Goal: Use online tool/utility: Use online tool/utility

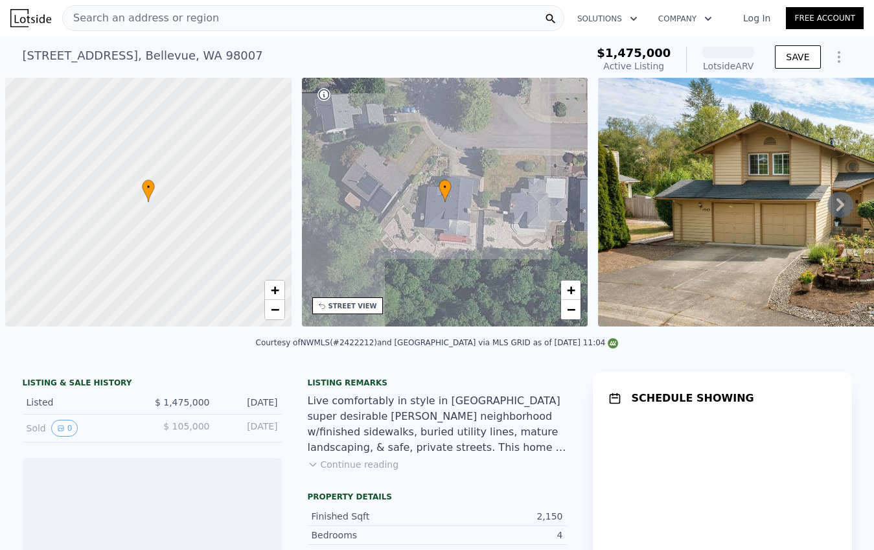
scroll to position [0, 5]
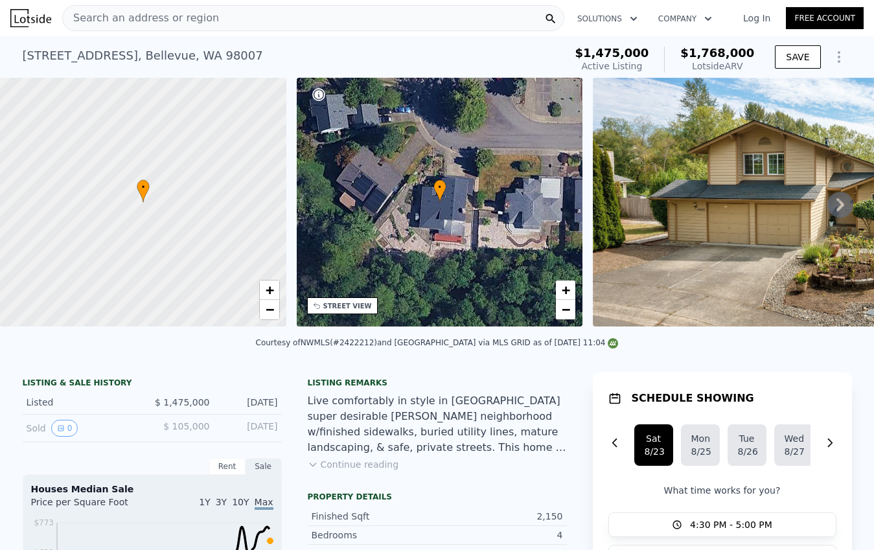
click at [838, 210] on icon at bounding box center [840, 204] width 8 height 13
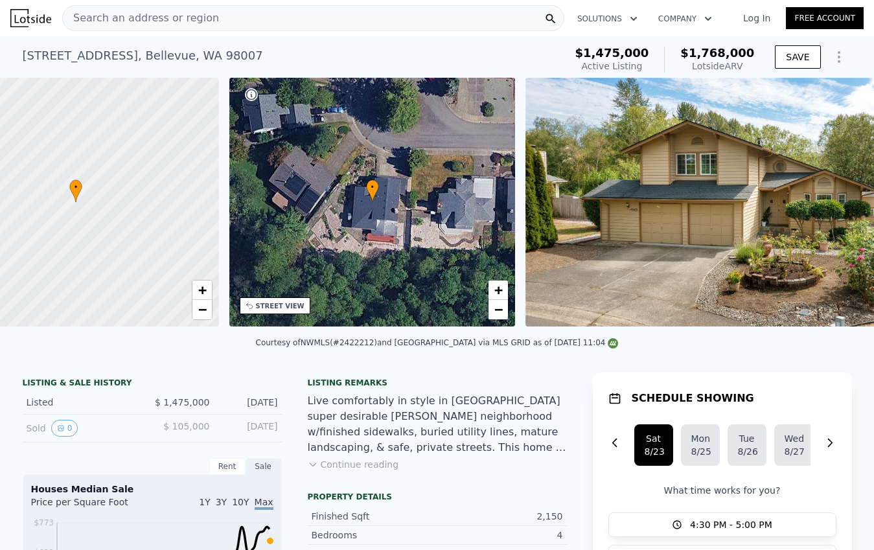
click at [838, 210] on img at bounding box center [747, 202] width 444 height 249
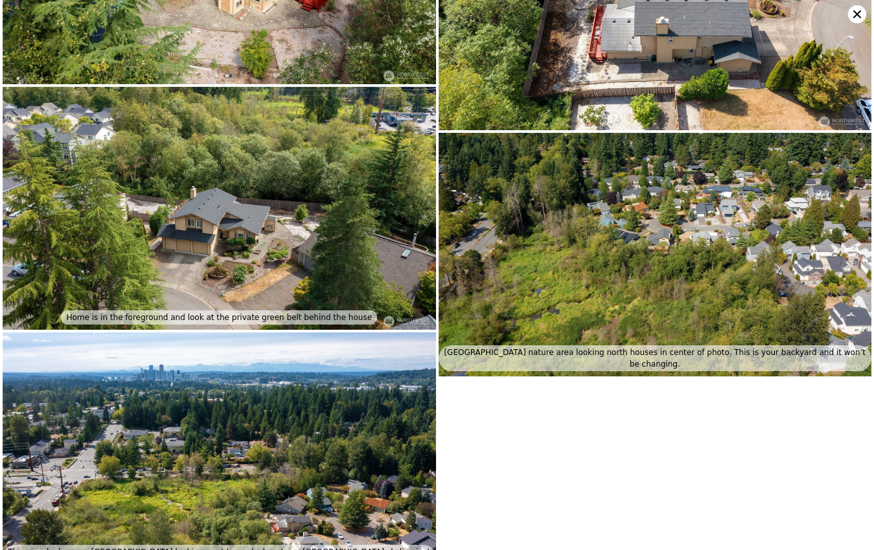
scroll to position [4796, 0]
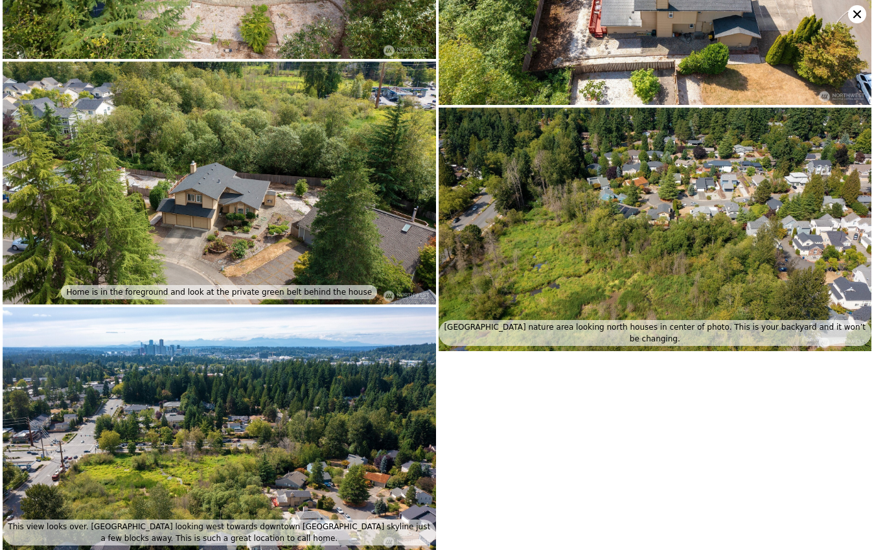
click at [856, 14] on icon at bounding box center [857, 14] width 8 height 8
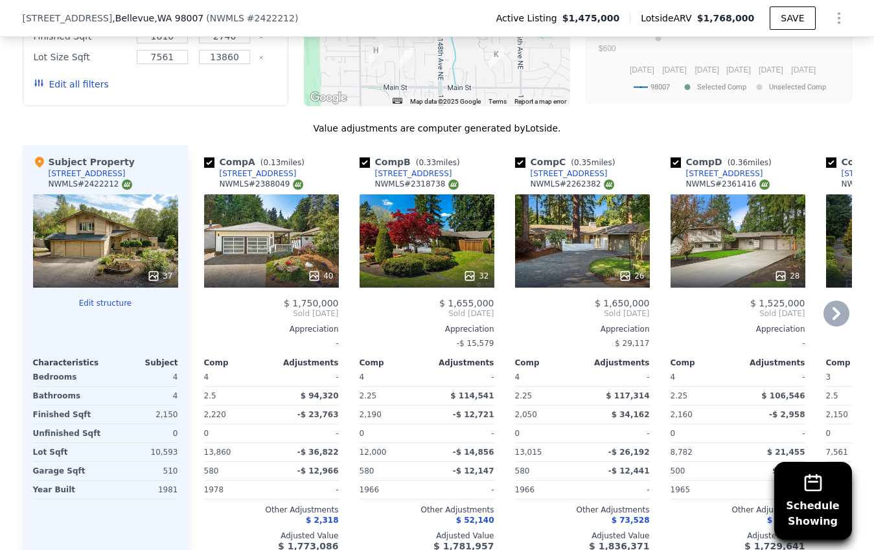
scroll to position [1359, 0]
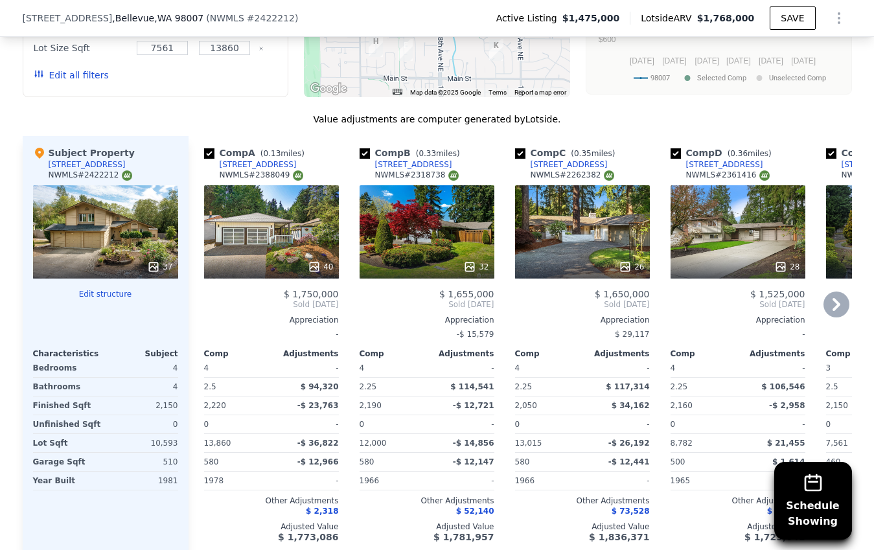
click at [317, 264] on icon at bounding box center [314, 266] width 13 height 13
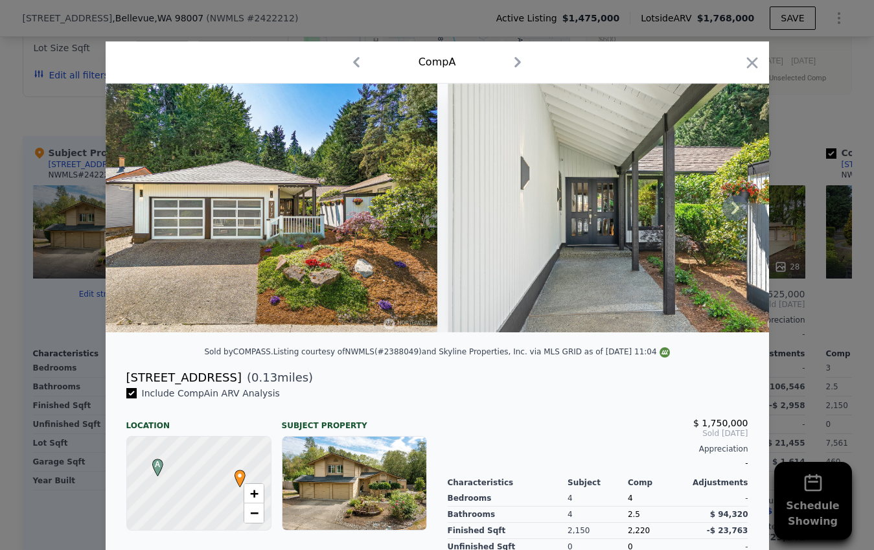
click at [738, 207] on icon at bounding box center [735, 207] width 8 height 13
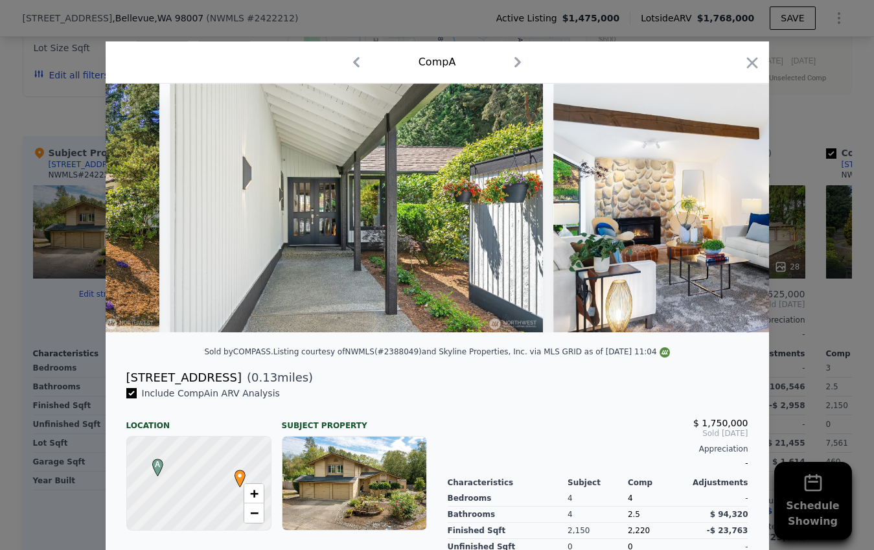
scroll to position [0, 311]
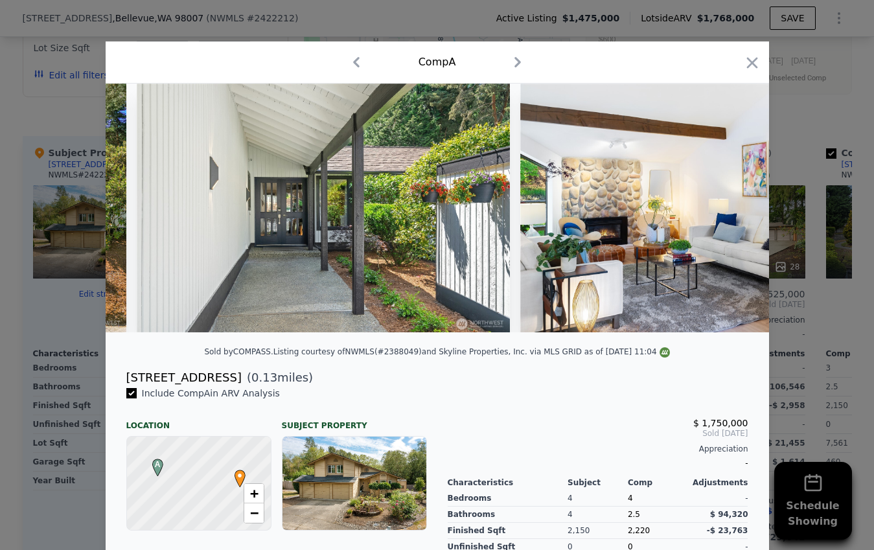
click at [738, 207] on img at bounding box center [706, 208] width 373 height 249
click at [754, 59] on icon "button" at bounding box center [751, 62] width 11 height 11
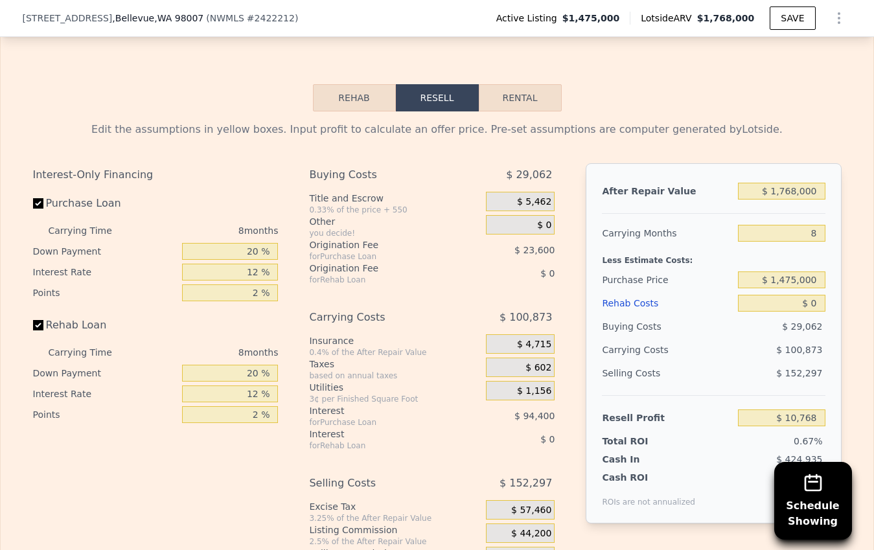
scroll to position [1988, 0]
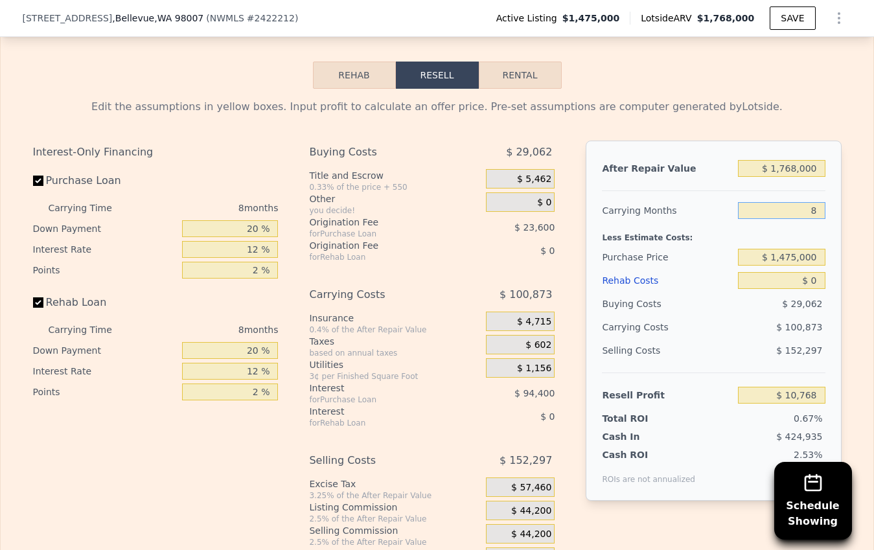
click at [816, 208] on input "8" at bounding box center [781, 210] width 87 height 17
type input "6"
type input "$ 35,986"
type input "6"
click at [823, 260] on input "$ 1,475,000" at bounding box center [781, 257] width 87 height 17
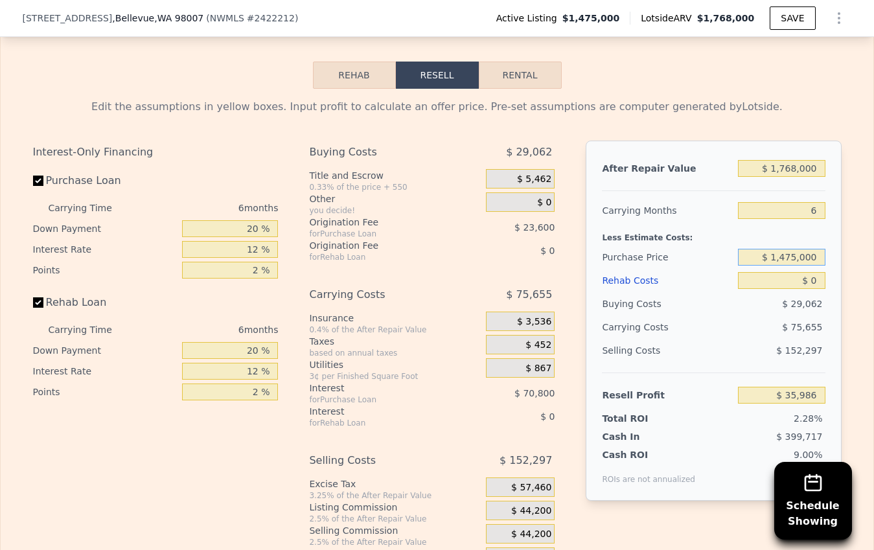
drag, startPoint x: 819, startPoint y: 259, endPoint x: 782, endPoint y: 258, distance: 37.6
click at [782, 258] on input "$ 1,475,000" at bounding box center [781, 257] width 87 height 17
type input "$ 1,300,000"
click at [714, 322] on div "$ 75,655" at bounding box center [756, 326] width 137 height 23
type input "$ 222,769"
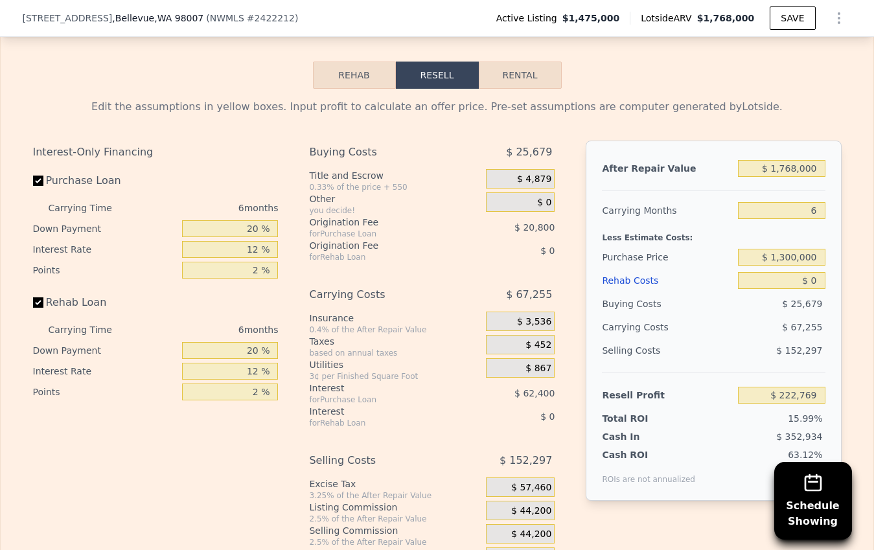
scroll to position [1966, 0]
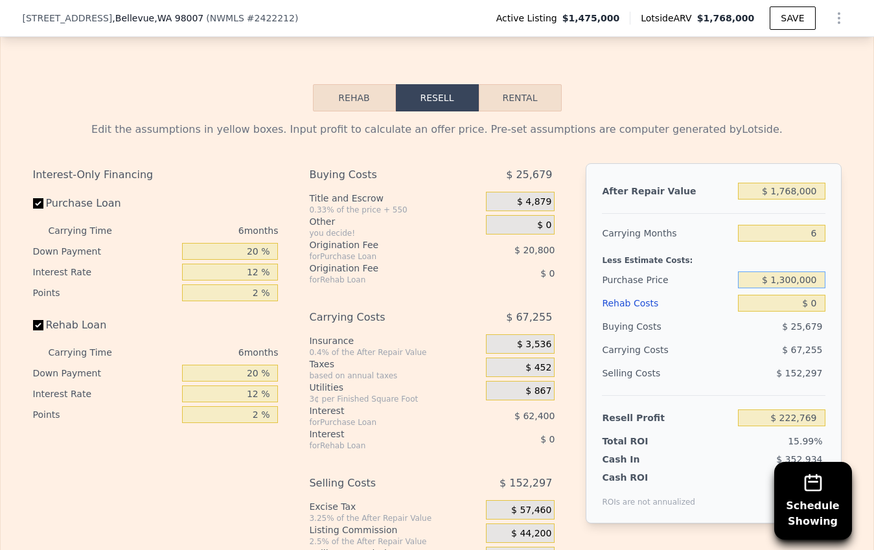
drag, startPoint x: 818, startPoint y: 276, endPoint x: 782, endPoint y: 276, distance: 35.6
click at [782, 276] on input "$ 1,300,000" at bounding box center [781, 279] width 87 height 17
type input "$ 1,100,000"
click at [732, 369] on div "Selling Costs $ 152,297" at bounding box center [713, 378] width 223 height 34
type input "$ 436,235"
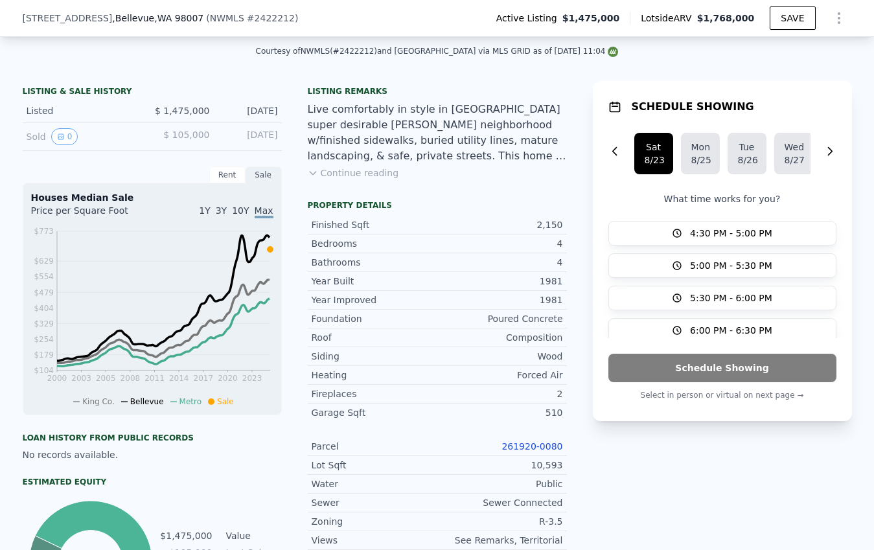
scroll to position [284, 0]
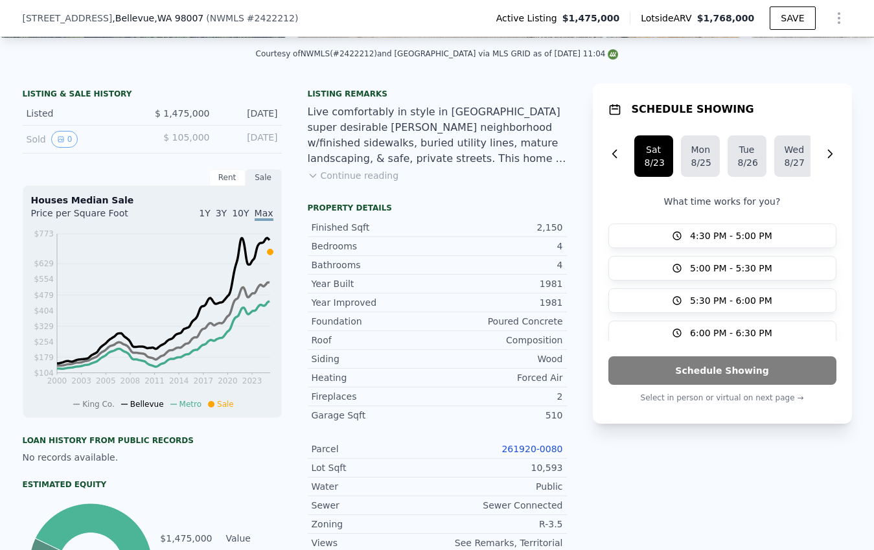
click at [378, 175] on button "Continue reading" at bounding box center [353, 175] width 91 height 13
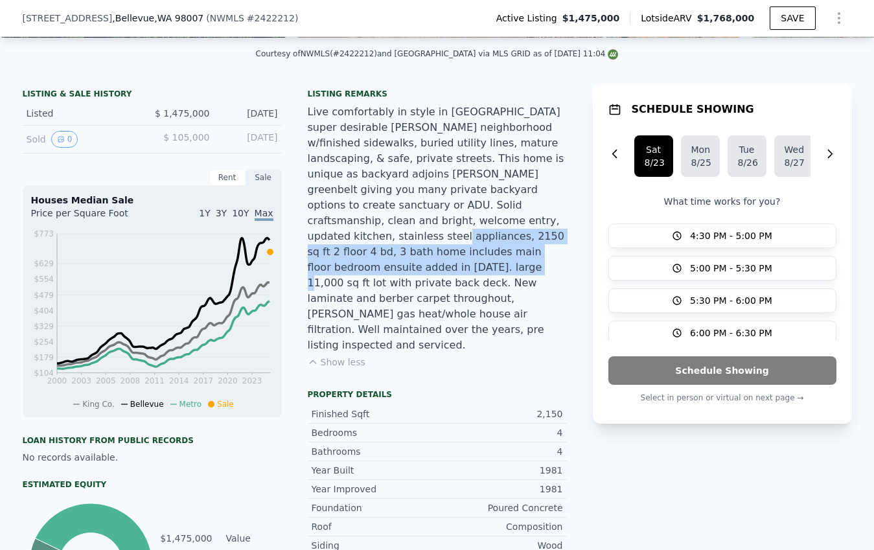
drag, startPoint x: 414, startPoint y: 221, endPoint x: 418, endPoint y: 253, distance: 32.7
click at [420, 254] on div "Live comfortably in style in [GEOGRAPHIC_DATA] super desirable [PERSON_NAME] ne…" at bounding box center [437, 228] width 259 height 249
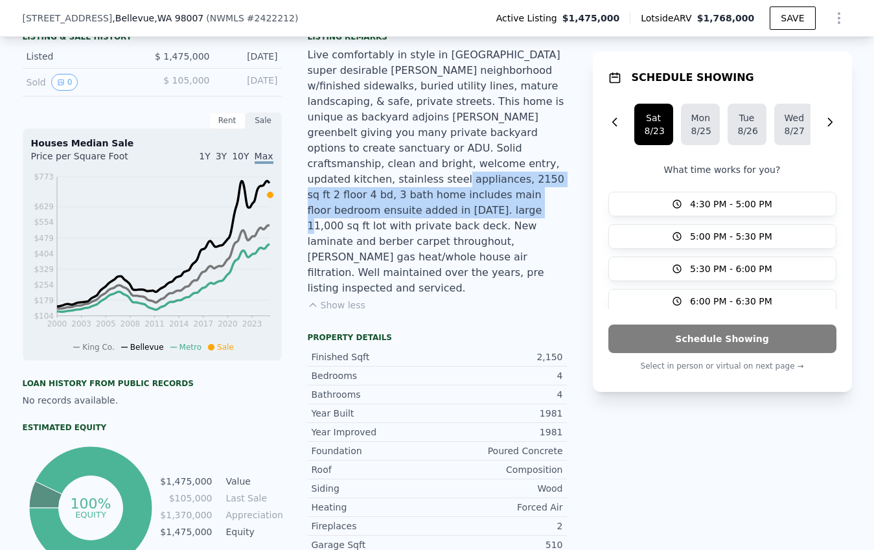
scroll to position [342, 0]
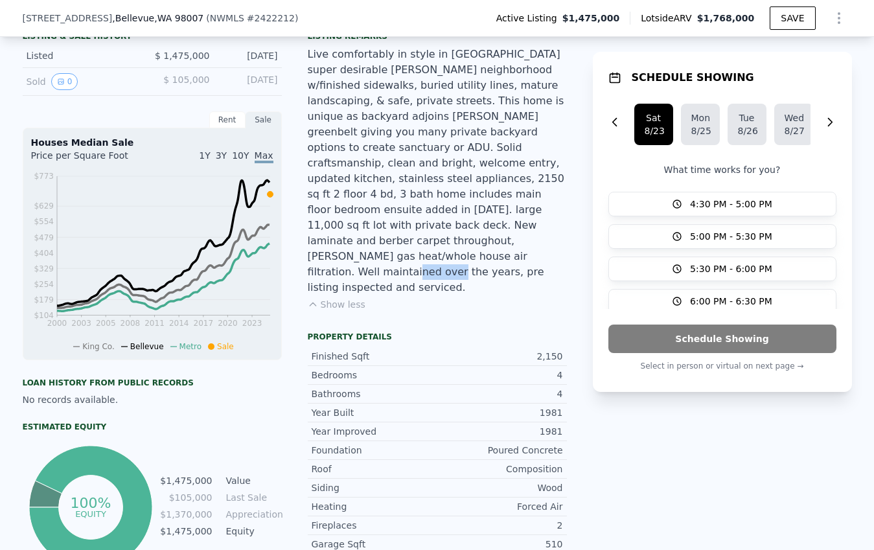
drag, startPoint x: 364, startPoint y: 241, endPoint x: 400, endPoint y: 242, distance: 36.3
click at [400, 242] on div "Live comfortably in style in [GEOGRAPHIC_DATA] super desirable [PERSON_NAME] ne…" at bounding box center [437, 171] width 259 height 249
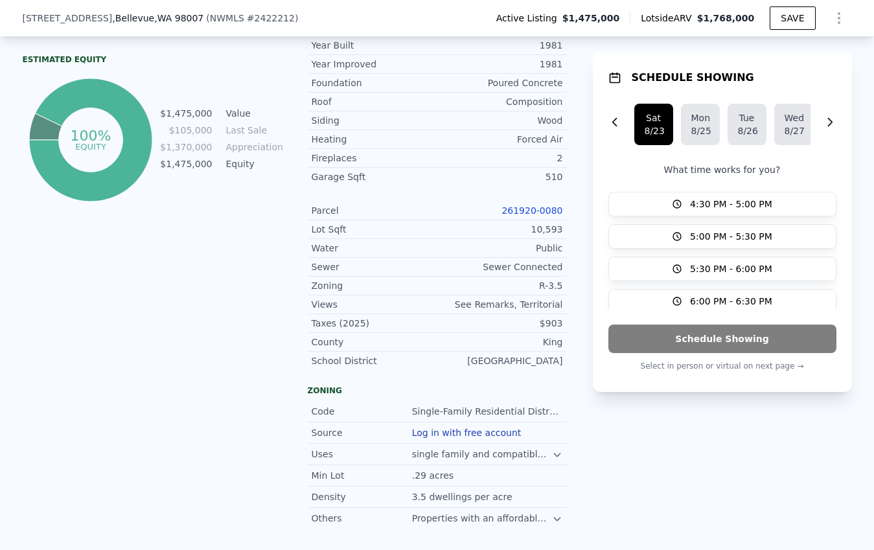
scroll to position [718, 0]
